Goal: Information Seeking & Learning: Learn about a topic

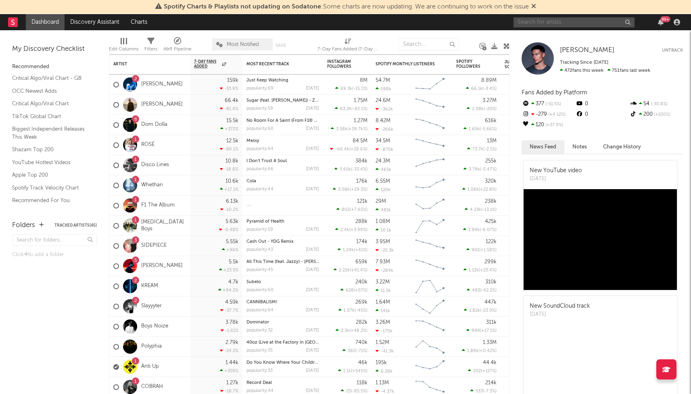
click at [536, 18] on input "text" at bounding box center [573, 22] width 121 height 10
click at [547, 23] on input "[PERSON_NAME]" at bounding box center [573, 22] width 121 height 10
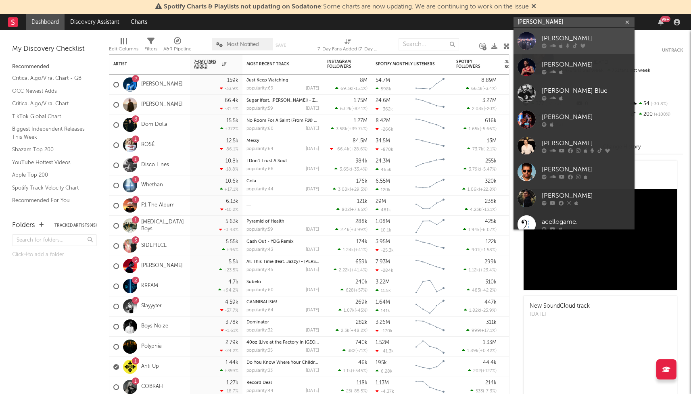
type input "[PERSON_NAME]"
click at [547, 38] on div "[PERSON_NAME]" at bounding box center [586, 38] width 89 height 10
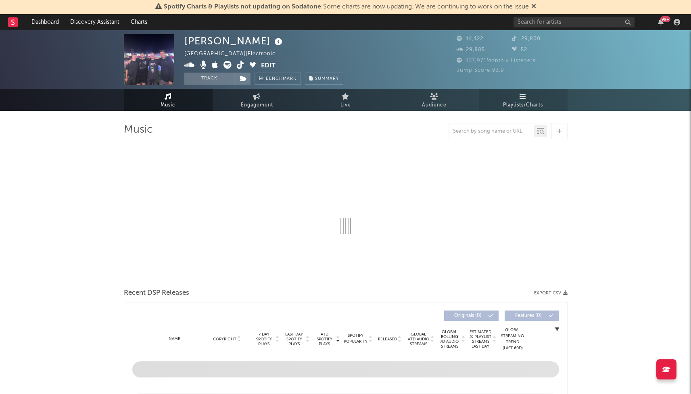
select select "6m"
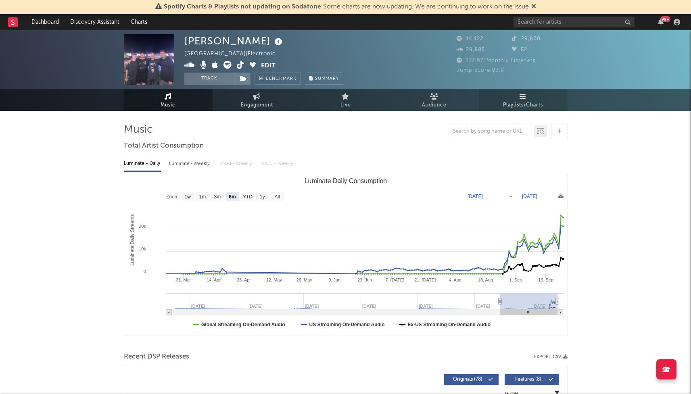
click at [537, 97] on link "Playlists/Charts" at bounding box center [523, 100] width 89 height 22
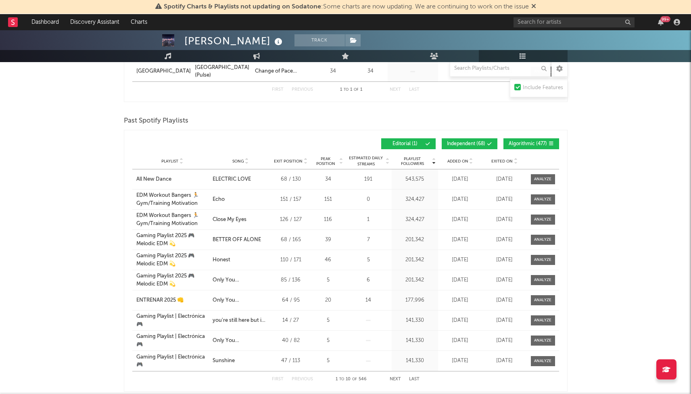
scroll to position [468, 0]
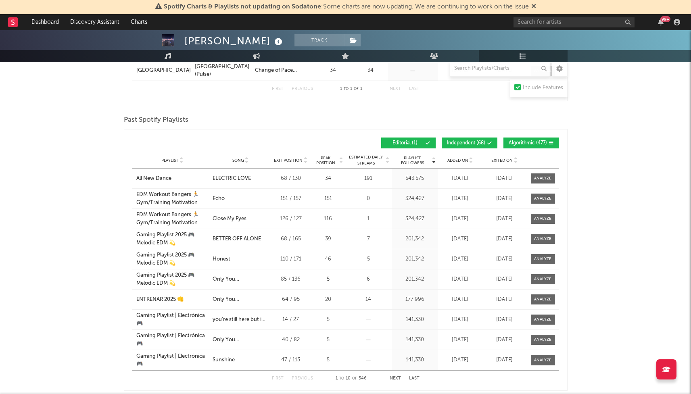
click at [507, 159] on span "Exited On" at bounding box center [501, 160] width 21 height 5
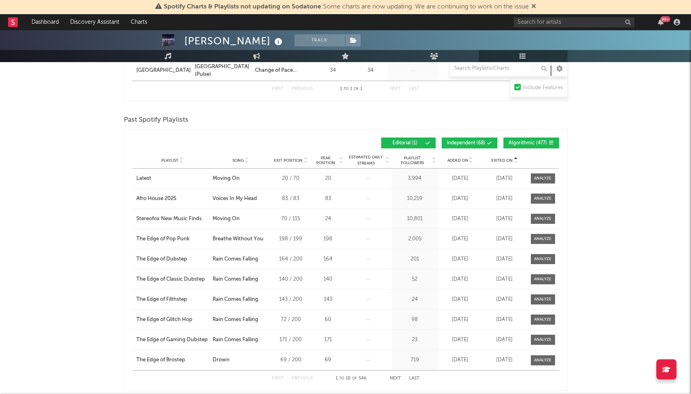
click at [459, 159] on span "Added On" at bounding box center [457, 160] width 21 height 5
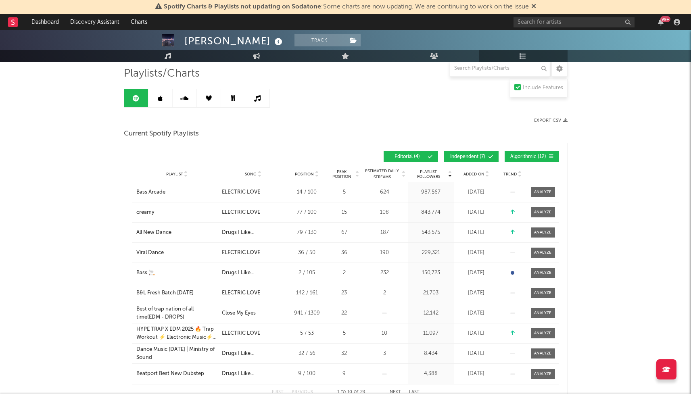
scroll to position [55, 0]
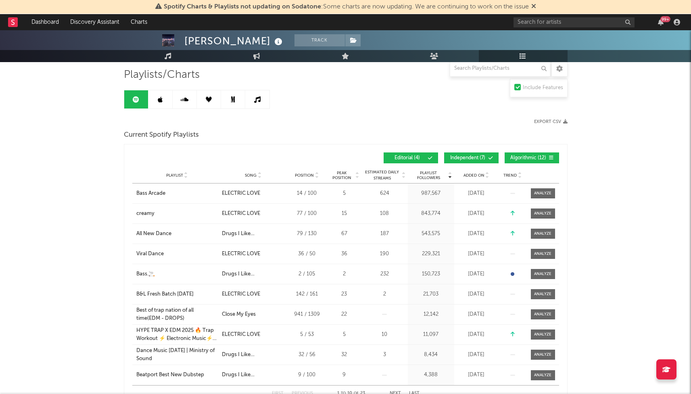
click at [474, 173] on span "Added On" at bounding box center [473, 175] width 21 height 5
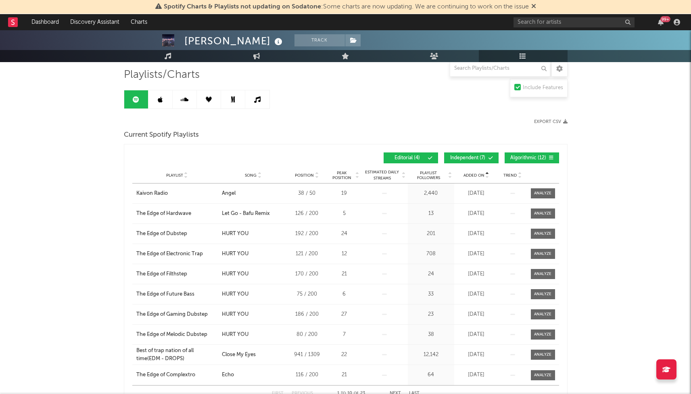
click at [474, 173] on span "Added On" at bounding box center [473, 175] width 21 height 5
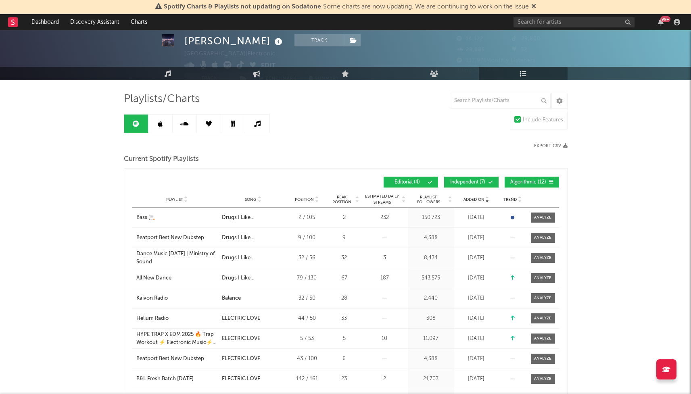
scroll to position [0, 0]
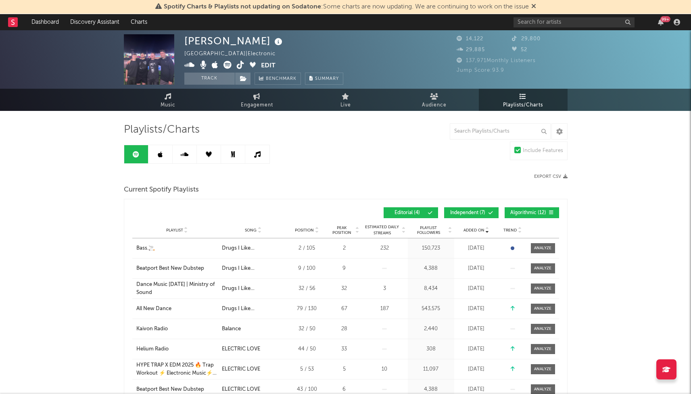
click at [157, 153] on link at bounding box center [160, 154] width 24 height 18
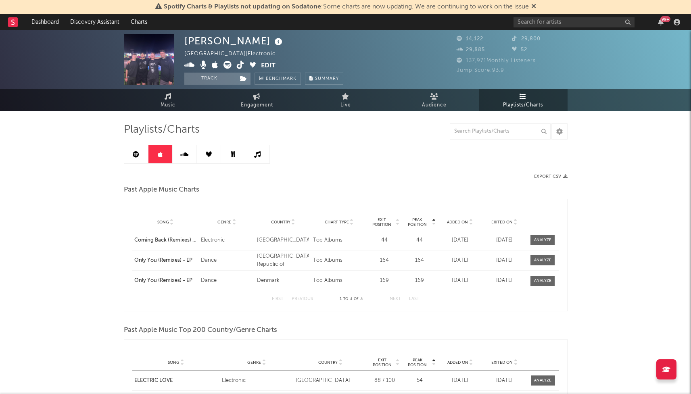
click at [180, 148] on link at bounding box center [185, 154] width 24 height 18
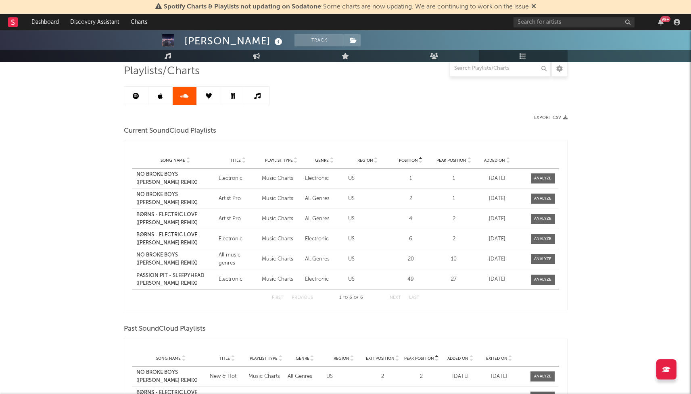
scroll to position [66, 0]
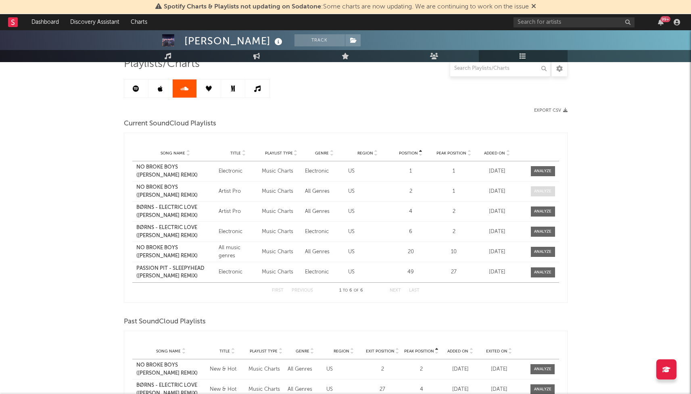
click at [548, 193] on div at bounding box center [542, 191] width 17 height 6
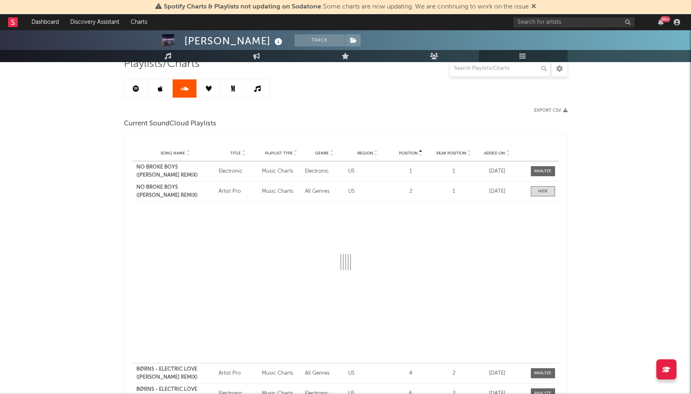
select select "1w"
